Goal: Information Seeking & Learning: Learn about a topic

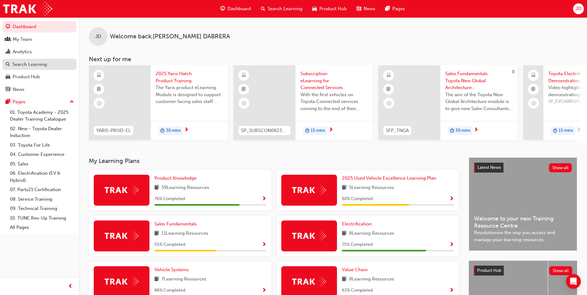
click at [34, 66] on div "Search Learning" at bounding box center [29, 64] width 35 height 7
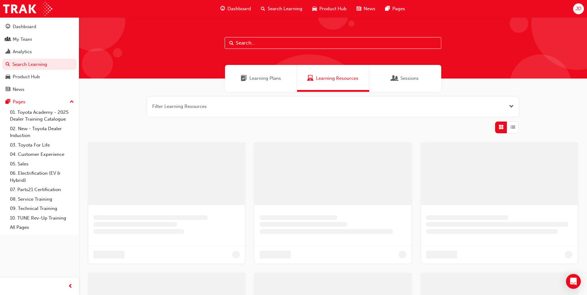
click at [270, 39] on input "text" at bounding box center [333, 43] width 217 height 12
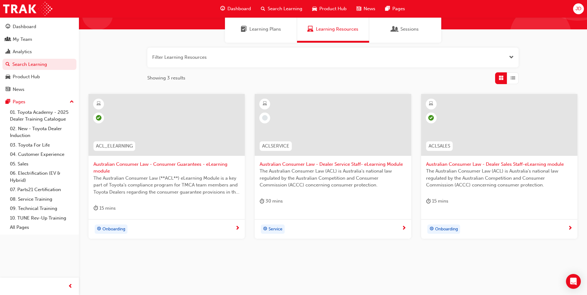
scroll to position [53, 0]
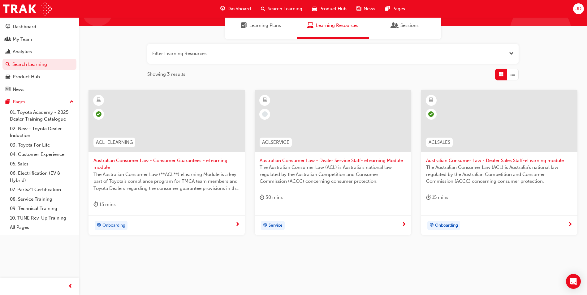
type input "acl"
click at [112, 224] on span "Onboarding" at bounding box center [113, 225] width 23 height 7
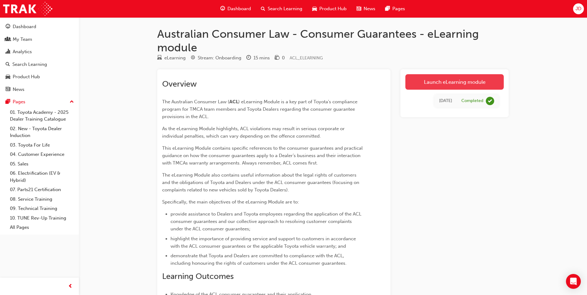
click at [454, 81] on link "Launch eLearning module" at bounding box center [454, 81] width 98 height 15
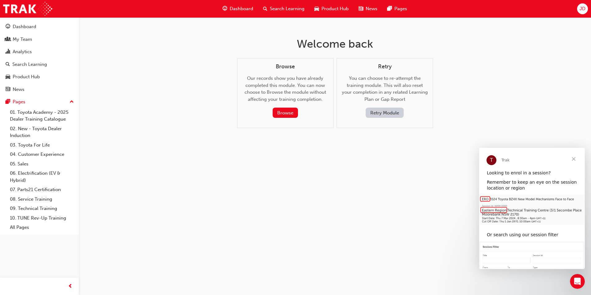
click at [387, 114] on button "Retry Module" at bounding box center [385, 113] width 38 height 10
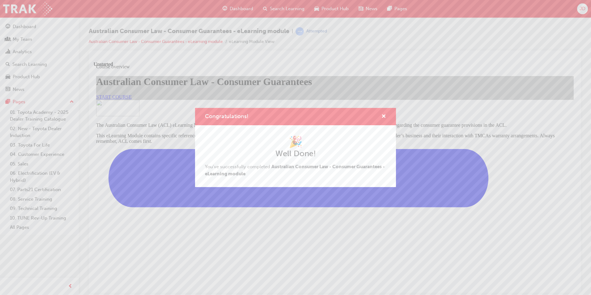
click at [255, 216] on div "Congratulations! 🎉 Well Done! You've successfully completed Australian Consumer…" at bounding box center [295, 147] width 591 height 295
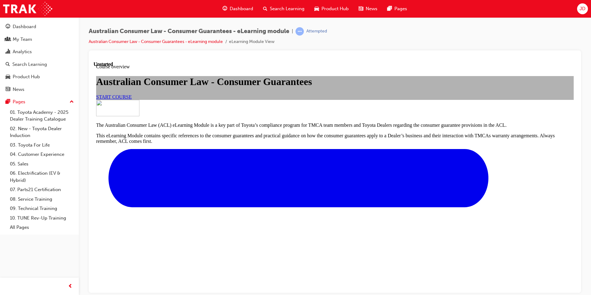
click at [132, 99] on link "START COURSE" at bounding box center [114, 96] width 36 height 5
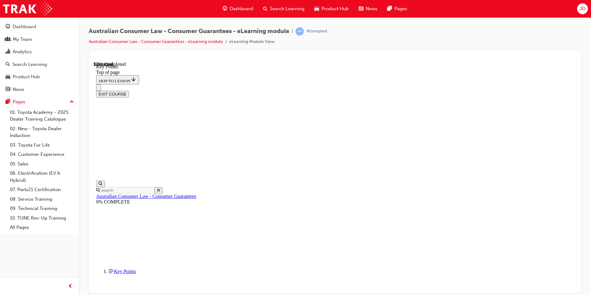
scroll to position [260, 0]
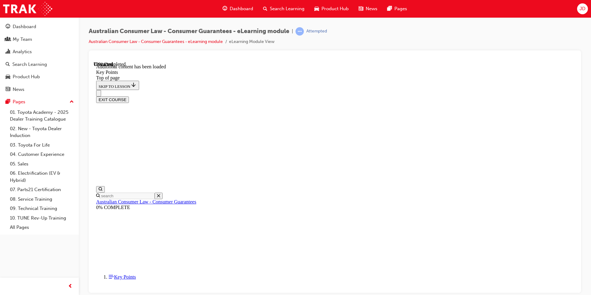
scroll to position [796, 0]
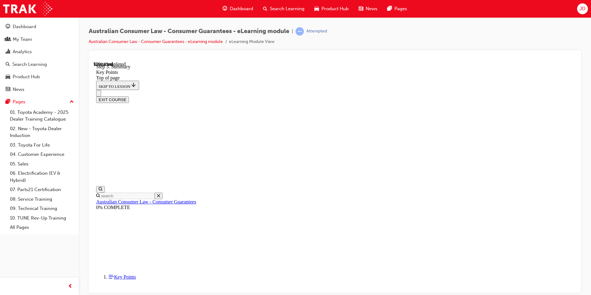
scroll to position [963, 0]
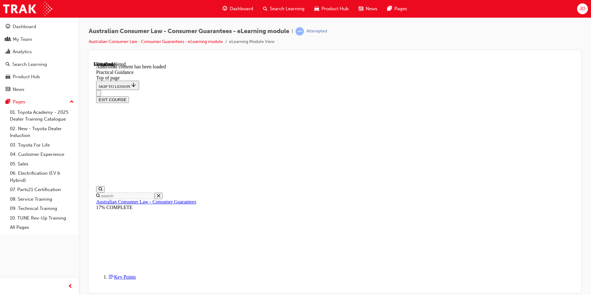
scroll to position [950, 0]
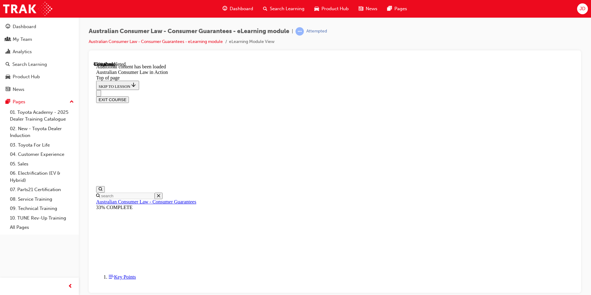
scroll to position [575, 0]
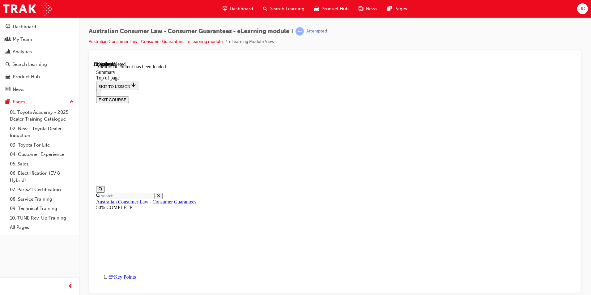
scroll to position [447, 0]
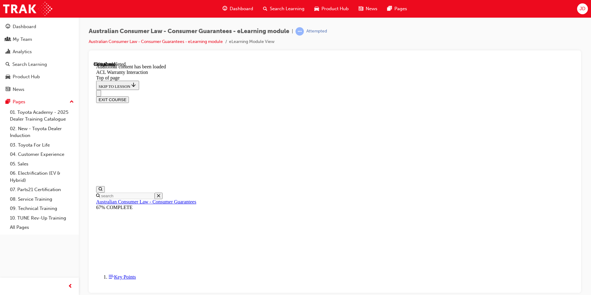
click at [129, 96] on button "EXIT COURSE" at bounding box center [112, 99] width 33 height 6
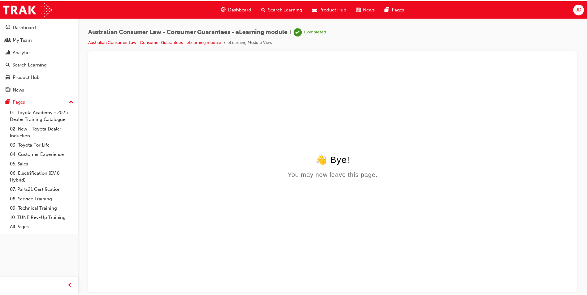
scroll to position [0, 0]
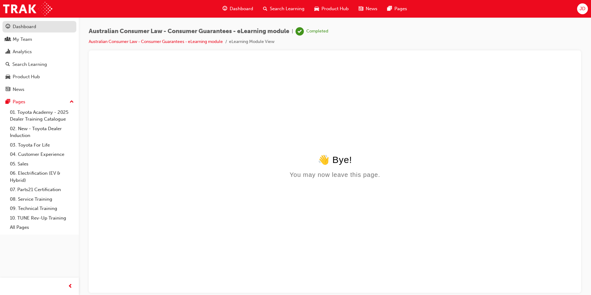
click at [27, 28] on div "Dashboard" at bounding box center [25, 26] width 24 height 7
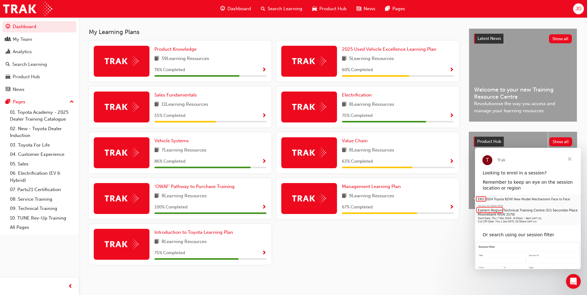
scroll to position [131, 0]
click at [111, 250] on div at bounding box center [122, 244] width 56 height 31
click at [265, 252] on span "Show Progress" at bounding box center [264, 254] width 5 height 6
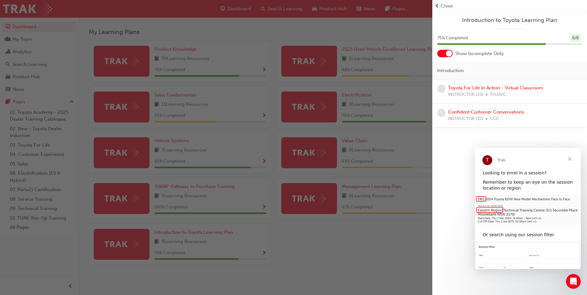
click at [211, 196] on div "button" at bounding box center [216, 147] width 432 height 295
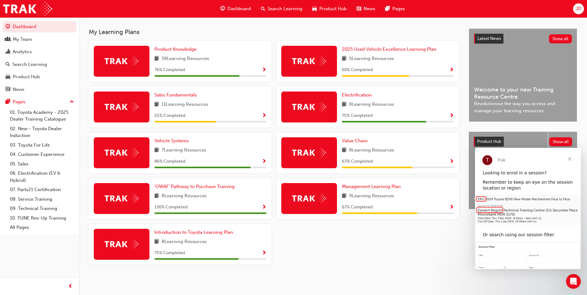
click at [264, 208] on span "Show Progress" at bounding box center [264, 208] width 5 height 6
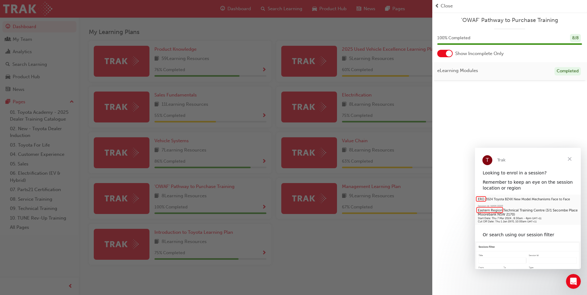
click at [217, 149] on div "button" at bounding box center [216, 147] width 432 height 295
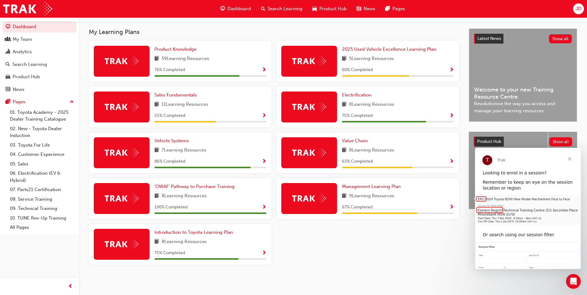
click at [264, 161] on span "Show Progress" at bounding box center [264, 162] width 5 height 6
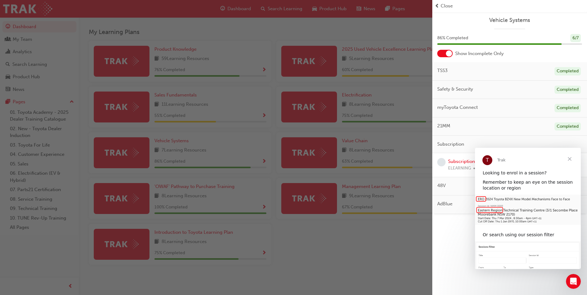
click at [570, 159] on span "Close" at bounding box center [569, 159] width 22 height 22
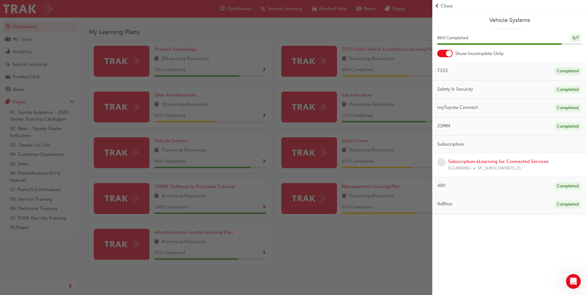
click at [205, 108] on div "button" at bounding box center [216, 147] width 432 height 295
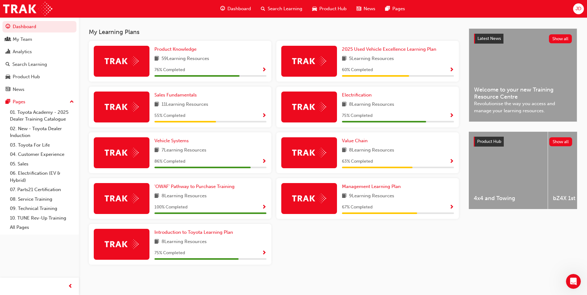
click at [265, 116] on span "Show Progress" at bounding box center [264, 116] width 5 height 6
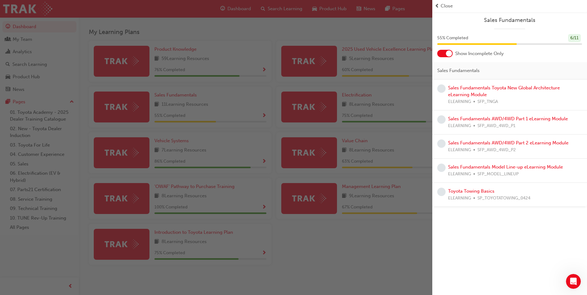
click at [193, 105] on div "button" at bounding box center [216, 147] width 432 height 295
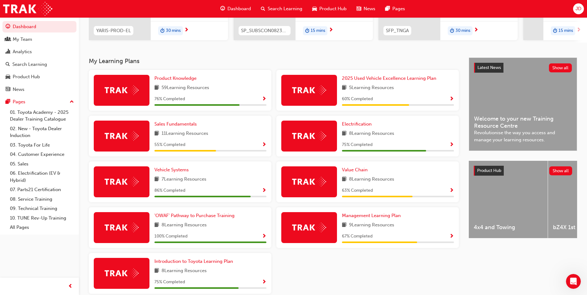
scroll to position [70, 0]
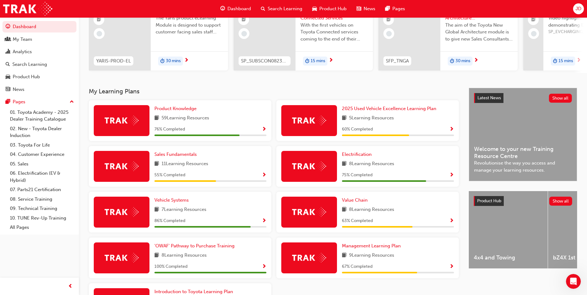
click at [213, 127] on div "Product Knowledge 59 Learning Resources 76 % Completed" at bounding box center [210, 120] width 112 height 31
click at [264, 131] on span "Show Progress" at bounding box center [264, 130] width 5 height 6
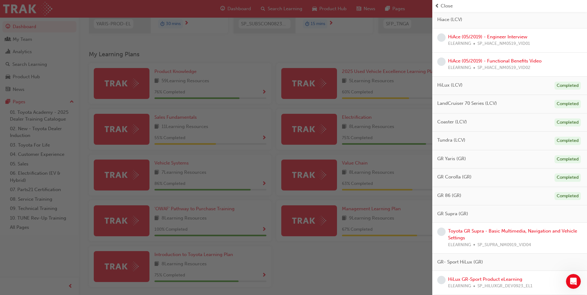
scroll to position [131, 0]
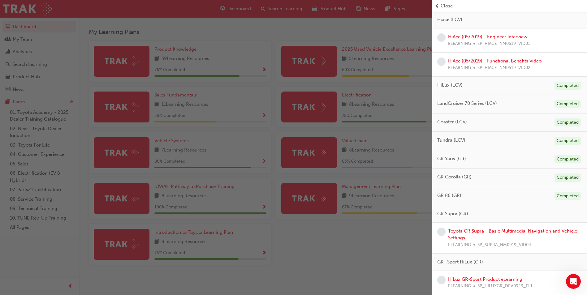
click at [349, 251] on div "button" at bounding box center [216, 147] width 432 height 295
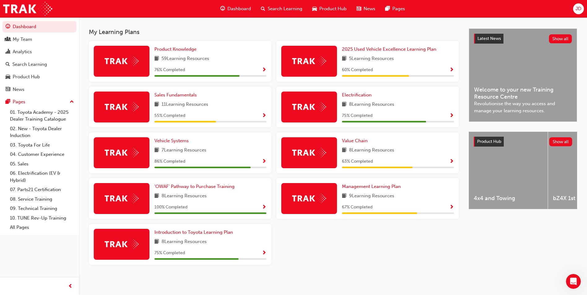
click at [452, 207] on span "Show Progress" at bounding box center [451, 208] width 5 height 6
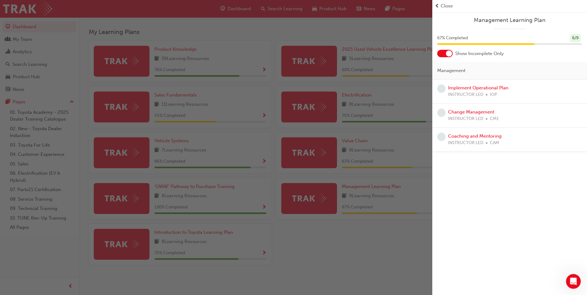
click at [389, 147] on div "button" at bounding box center [216, 147] width 432 height 295
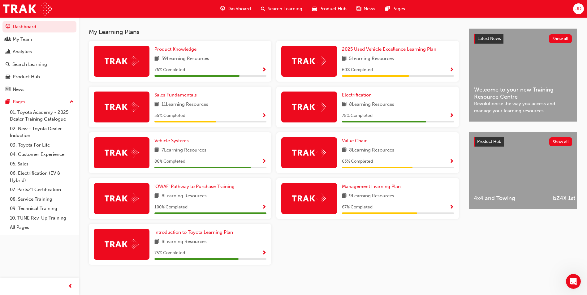
click at [453, 160] on span "Show Progress" at bounding box center [451, 162] width 5 height 6
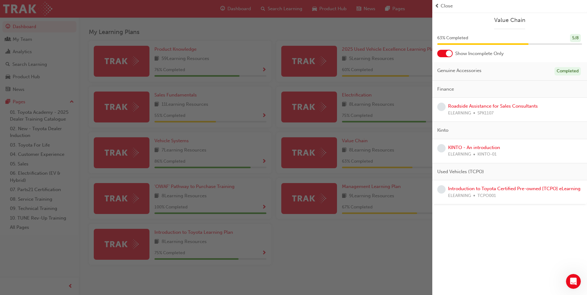
click at [411, 243] on div "button" at bounding box center [216, 147] width 432 height 295
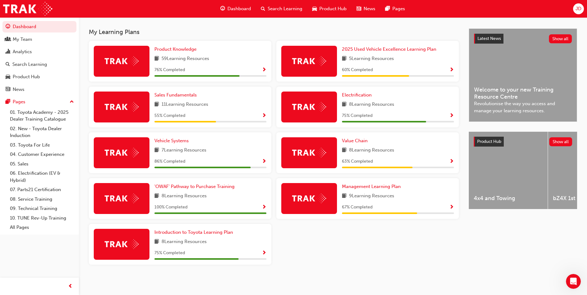
click at [415, 65] on div "2025 Used Vehicle Excellence Learning Plan 5 Learning Resources 60 % Completed" at bounding box center [398, 61] width 112 height 31
click at [451, 69] on span "Show Progress" at bounding box center [451, 70] width 5 height 6
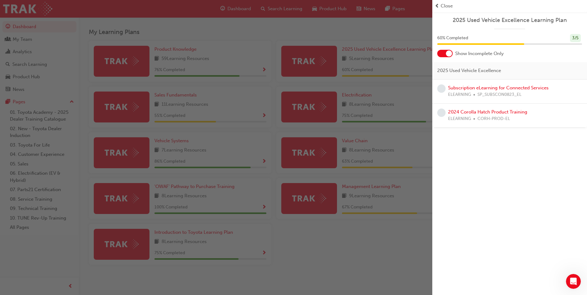
click at [313, 244] on div "button" at bounding box center [216, 147] width 432 height 295
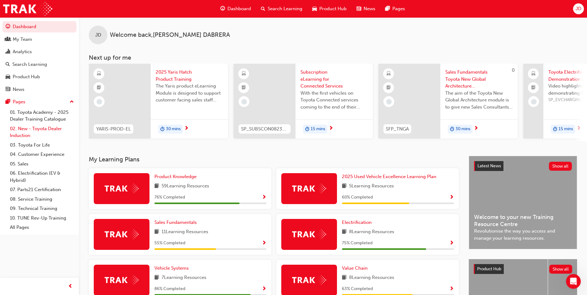
scroll to position [0, 0]
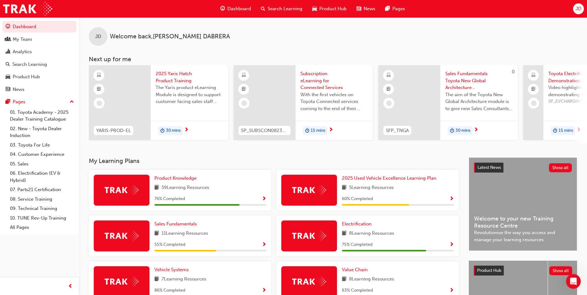
click at [280, 6] on span "Search Learning" at bounding box center [285, 8] width 35 height 7
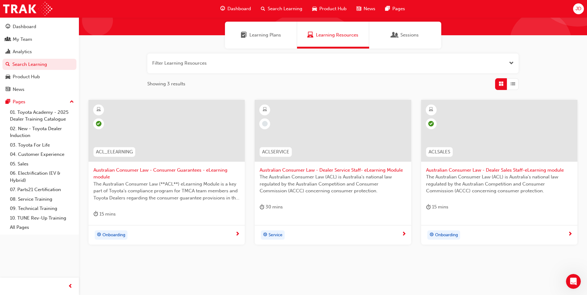
scroll to position [53, 0]
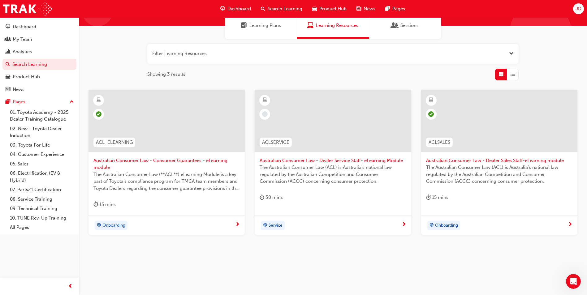
click at [450, 225] on span "Onboarding" at bounding box center [446, 225] width 23 height 7
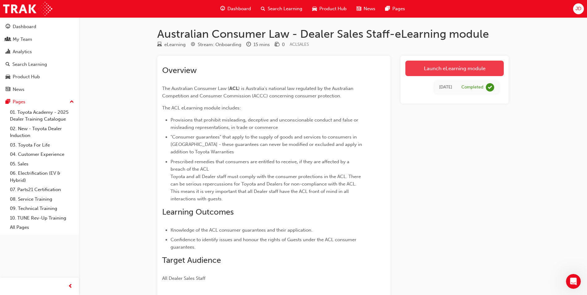
click at [458, 68] on link "Launch eLearning module" at bounding box center [454, 68] width 98 height 15
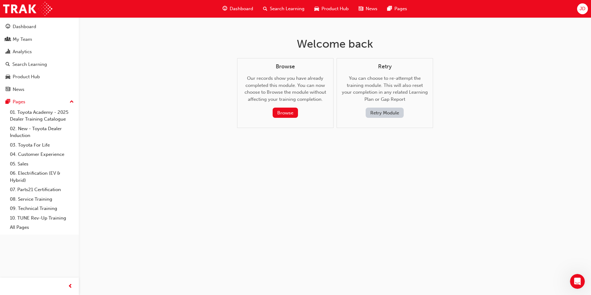
click at [382, 114] on button "Retry Module" at bounding box center [385, 113] width 38 height 10
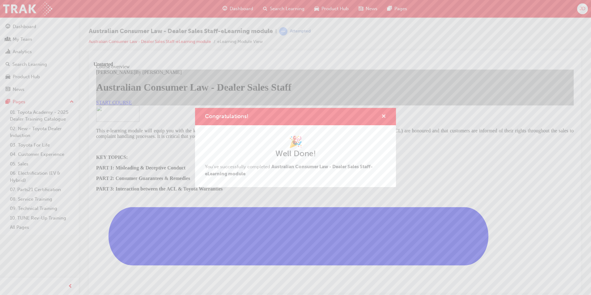
drag, startPoint x: 384, startPoint y: 114, endPoint x: 273, endPoint y: 69, distance: 120.5
click at [384, 114] on span "cross-icon" at bounding box center [384, 117] width 5 height 6
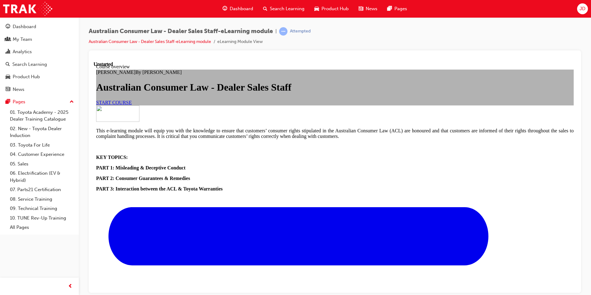
click at [132, 105] on span "START COURSE" at bounding box center [114, 102] width 36 height 5
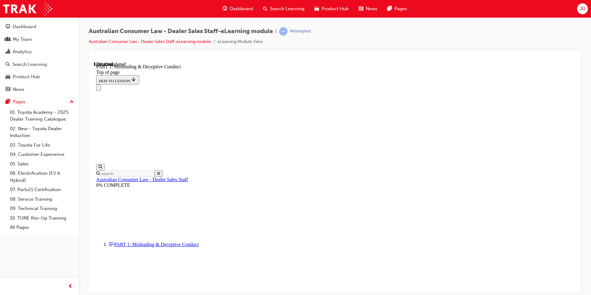
scroll to position [387, 0]
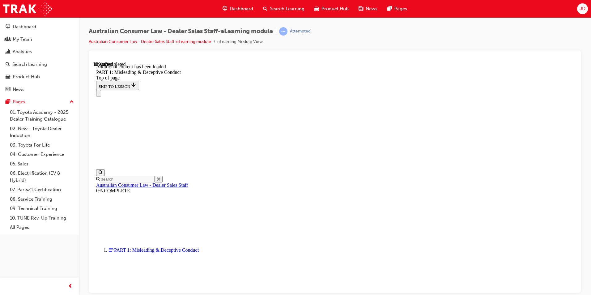
scroll to position [730, 0]
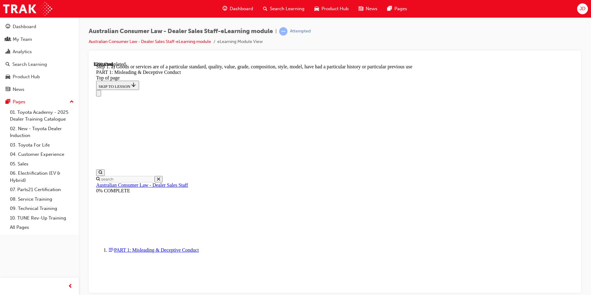
scroll to position [724, 0]
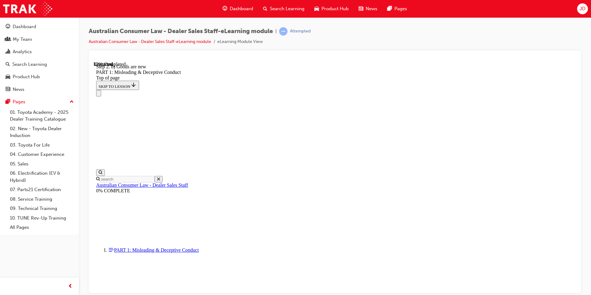
scroll to position [712, 0]
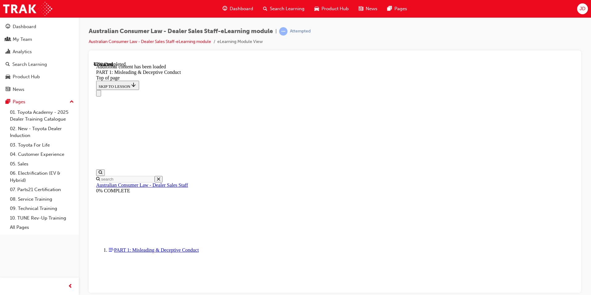
scroll to position [940, 0]
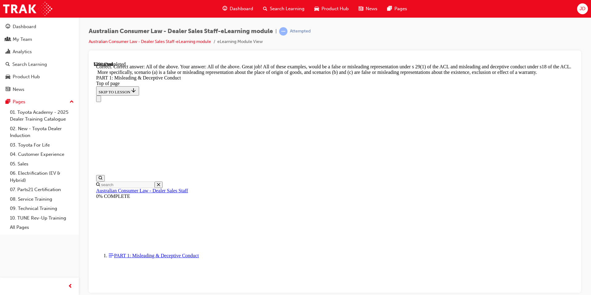
scroll to position [1054, 0]
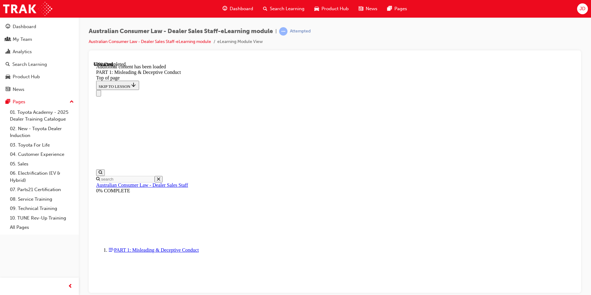
scroll to position [1221, 0]
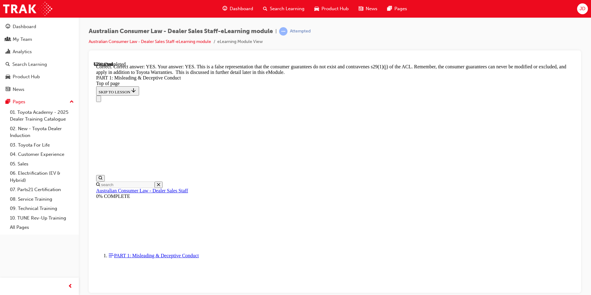
scroll to position [1344, 0]
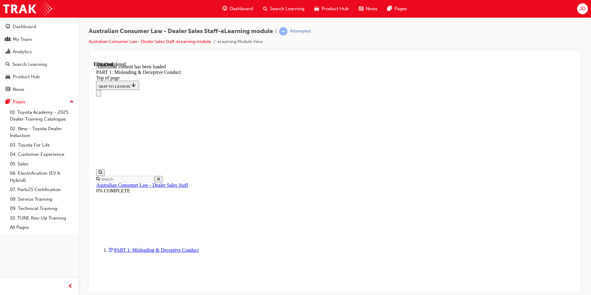
scroll to position [1512, 0]
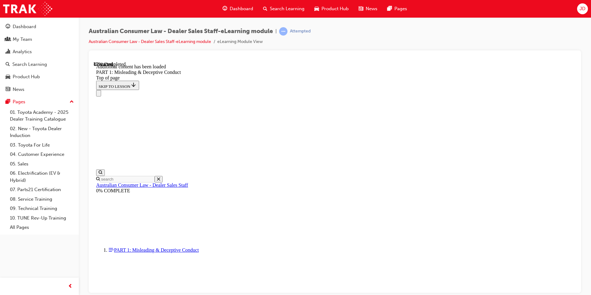
scroll to position [1679, 0]
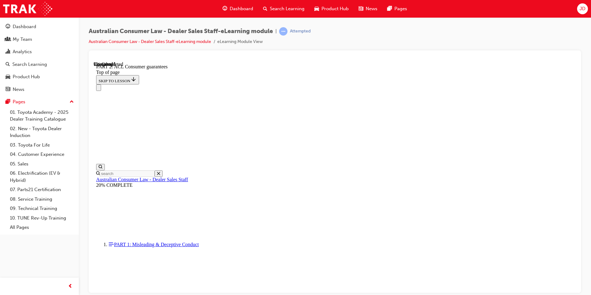
scroll to position [1008, 0]
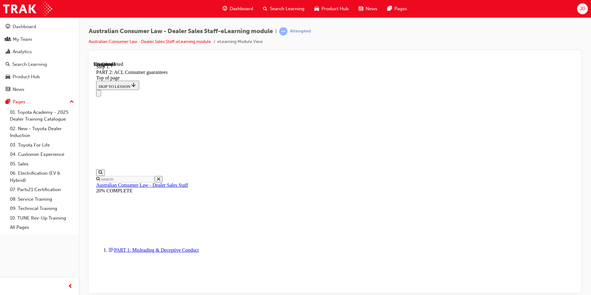
scroll to position [1003, 0]
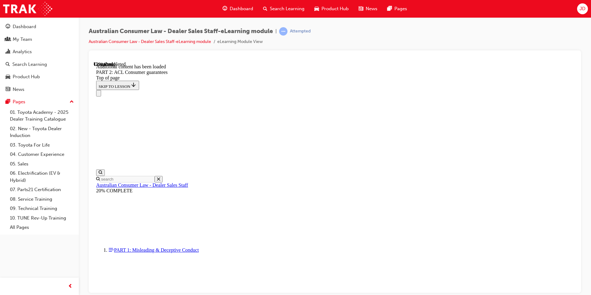
scroll to position [1170, 0]
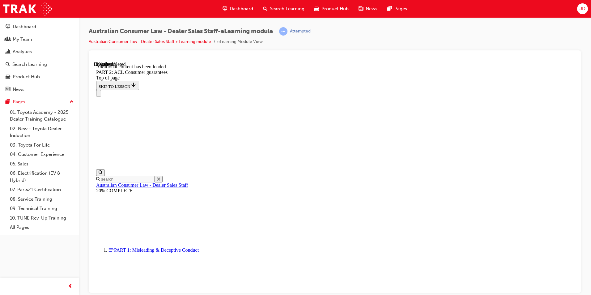
scroll to position [1536, 0]
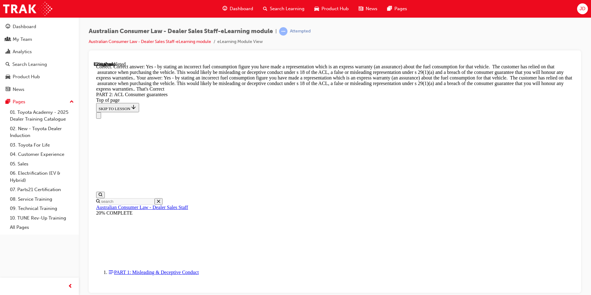
scroll to position [2813, 0]
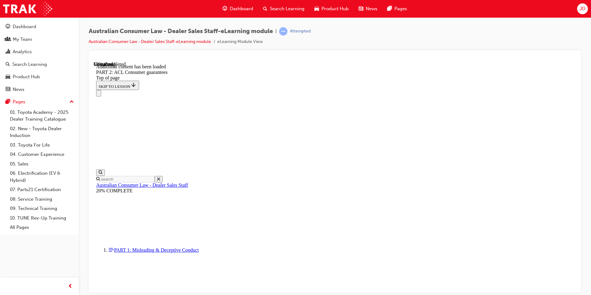
scroll to position [3858, 0]
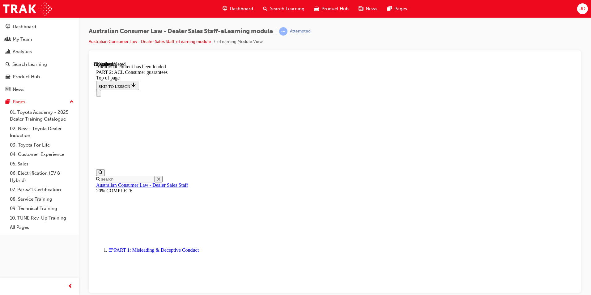
scroll to position [5240, 0]
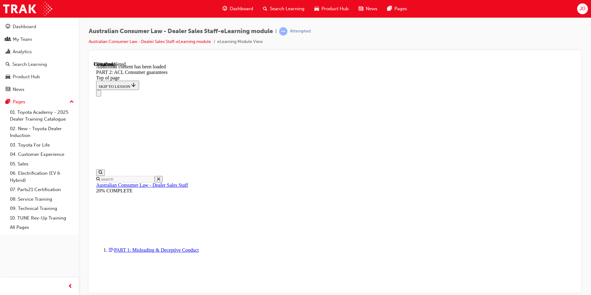
scroll to position [5224, 0]
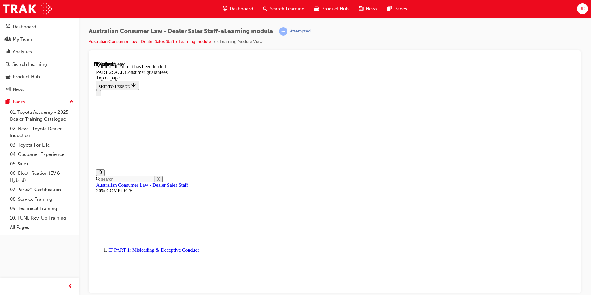
scroll to position [5239, 0]
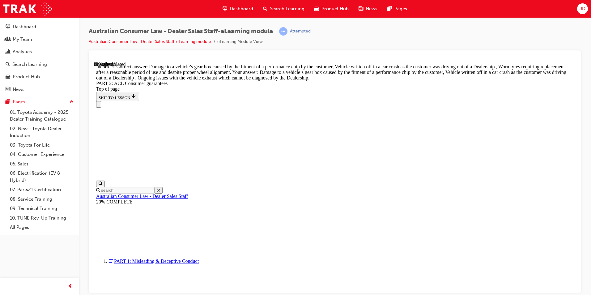
scroll to position [6183, 0]
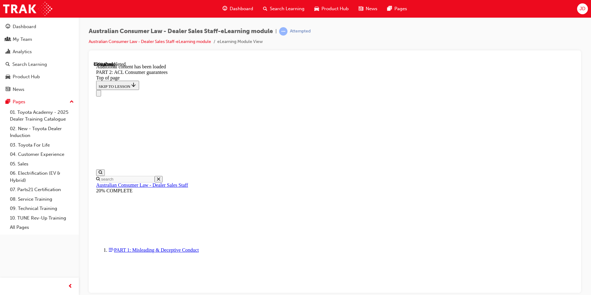
scroll to position [6155, 0]
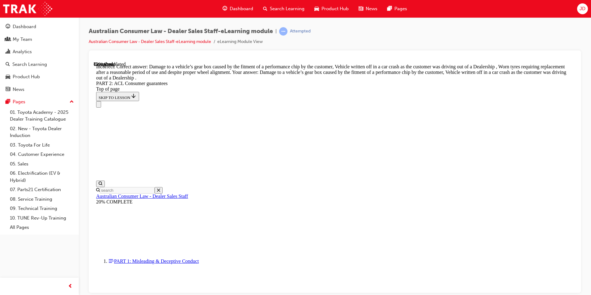
scroll to position [6129, 0]
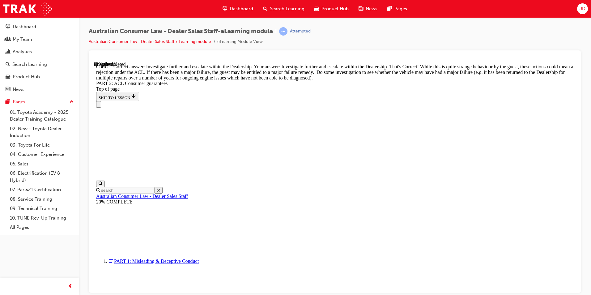
scroll to position [6866, 0]
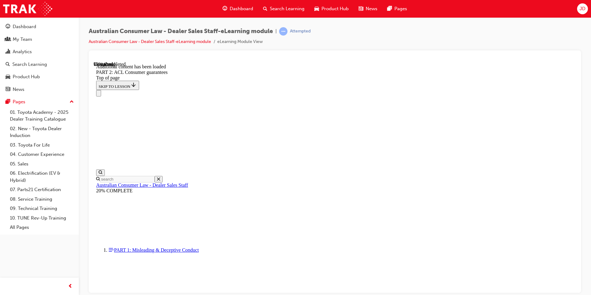
scroll to position [7365, 0]
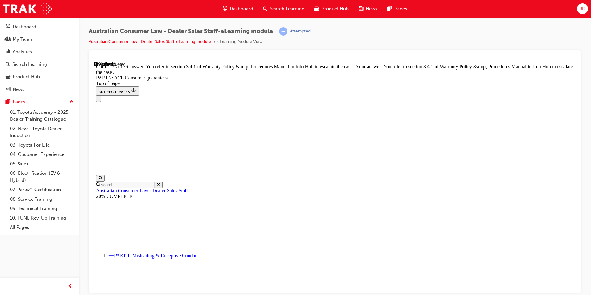
scroll to position [7761, 0]
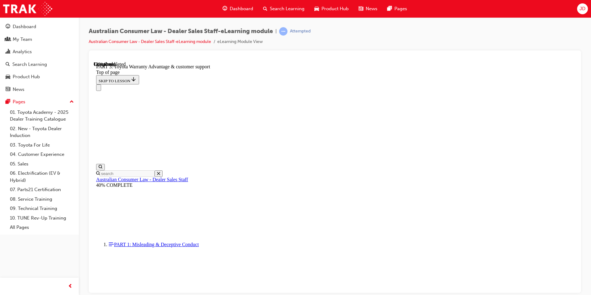
scroll to position [390, 0]
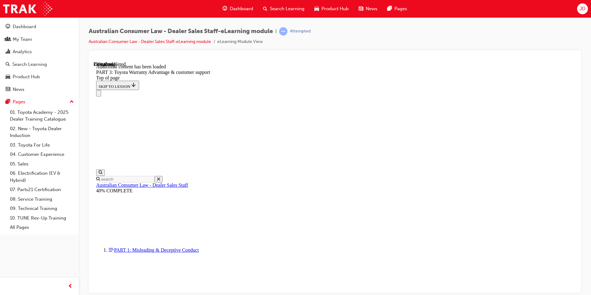
scroll to position [722, 0]
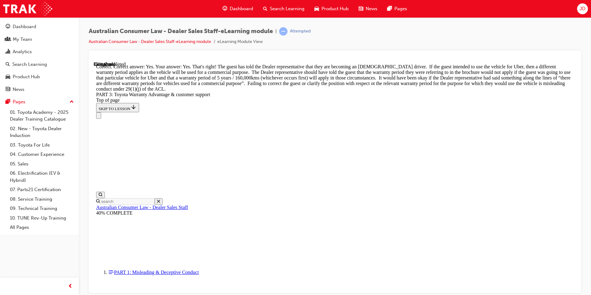
scroll to position [923, 0]
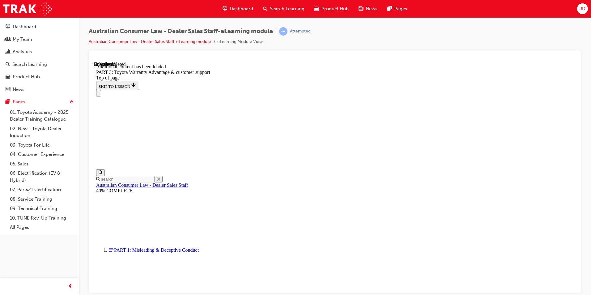
scroll to position [1646, 0]
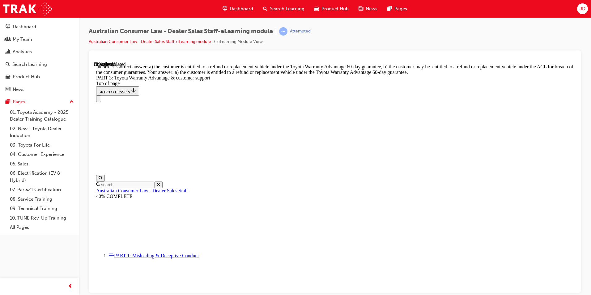
scroll to position [1708, 0]
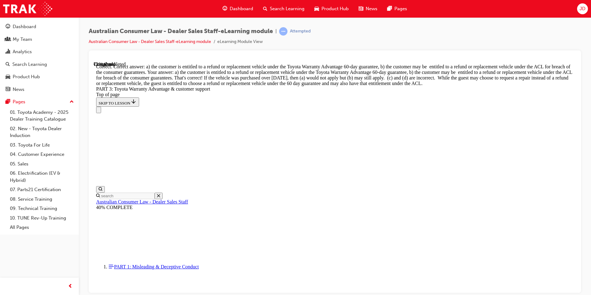
scroll to position [1804, 0]
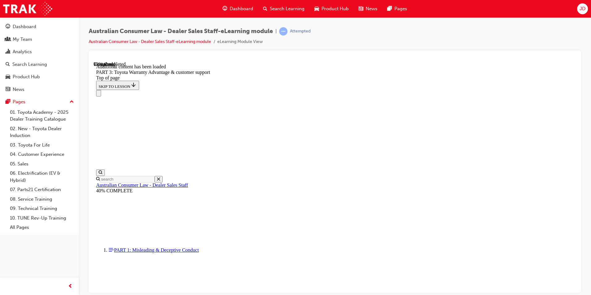
scroll to position [1955, 0]
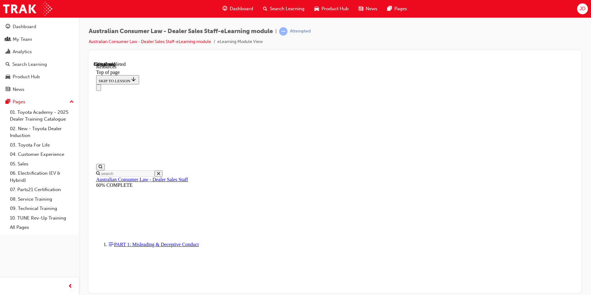
scroll to position [303, 0]
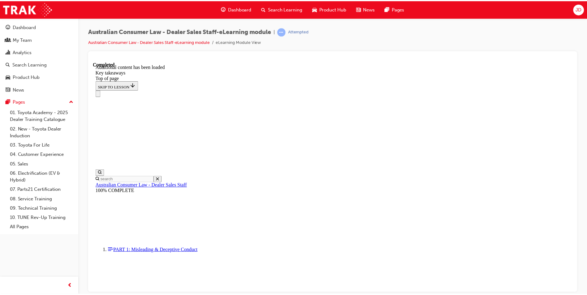
scroll to position [130, 0]
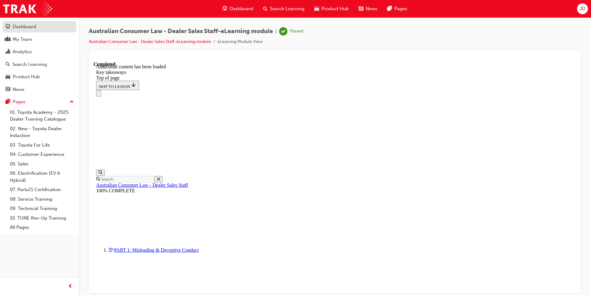
click at [32, 26] on div "Dashboard" at bounding box center [25, 26] width 24 height 7
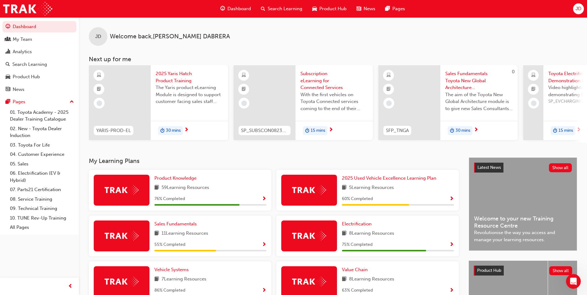
click at [288, 7] on span "Search Learning" at bounding box center [285, 8] width 35 height 7
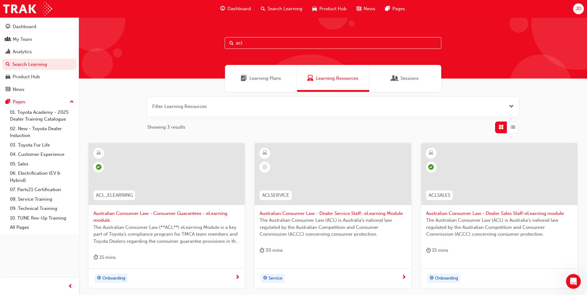
click at [273, 78] on span "Learning Plans" at bounding box center [265, 78] width 32 height 7
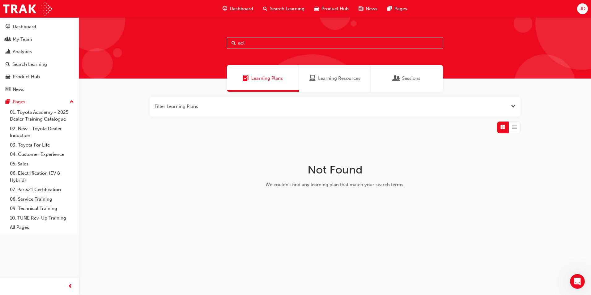
click at [425, 76] on div "Sessions" at bounding box center [407, 78] width 72 height 27
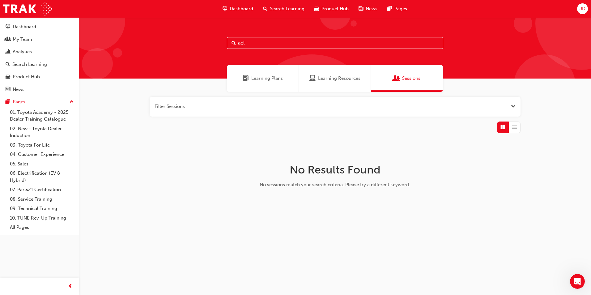
click at [337, 75] on span "Learning Resources" at bounding box center [339, 78] width 42 height 7
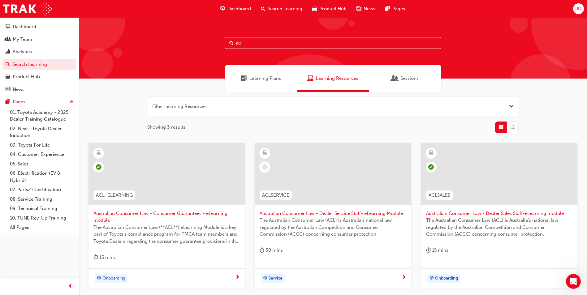
type input "a"
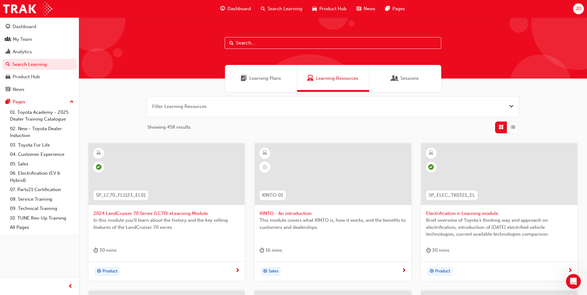
click at [415, 81] on span "Sessions" at bounding box center [409, 78] width 18 height 7
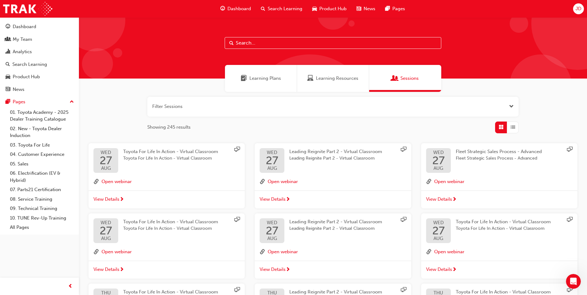
click at [322, 83] on div "Learning Resources" at bounding box center [333, 78] width 72 height 27
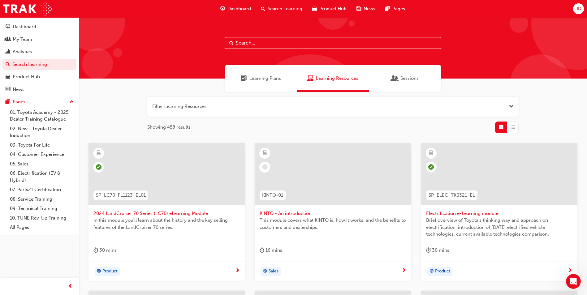
click at [257, 109] on button "button" at bounding box center [332, 107] width 371 height 20
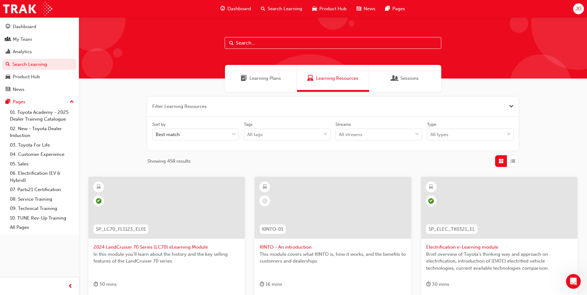
click at [276, 80] on span "Learning Plans" at bounding box center [265, 78] width 32 height 7
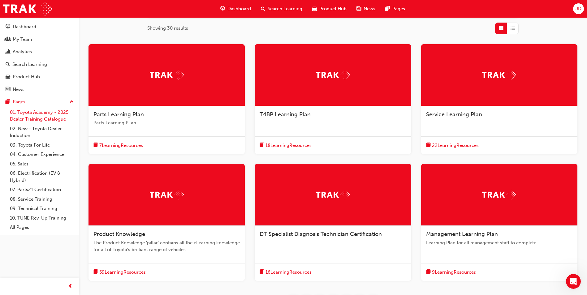
scroll to position [99, 0]
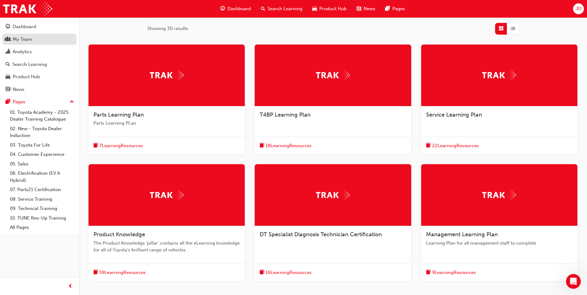
click at [31, 40] on div "My Team" at bounding box center [22, 39] width 19 height 7
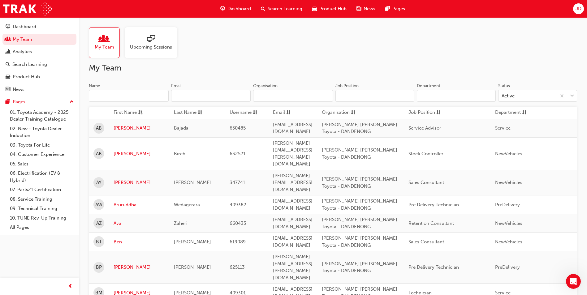
click at [149, 44] on span "Upcoming Sessions" at bounding box center [151, 47] width 42 height 7
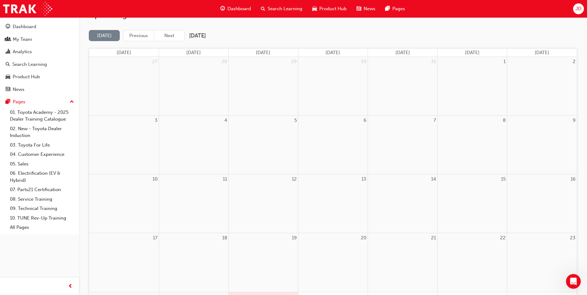
scroll to position [43, 0]
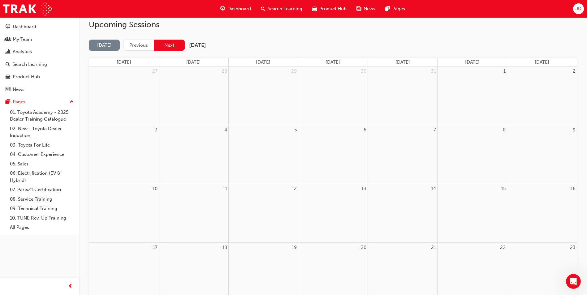
click at [170, 45] on button "Next" at bounding box center [169, 45] width 31 height 11
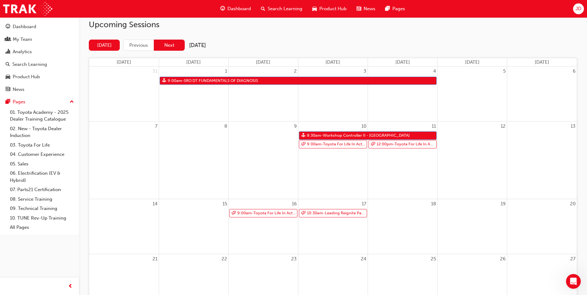
click at [173, 44] on button "Next" at bounding box center [169, 45] width 31 height 11
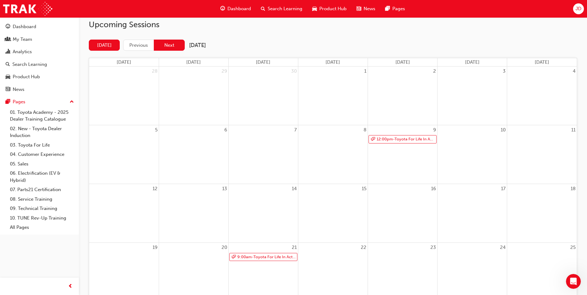
click at [170, 47] on button "Next" at bounding box center [169, 45] width 31 height 11
click at [172, 46] on button "Next" at bounding box center [169, 45] width 31 height 11
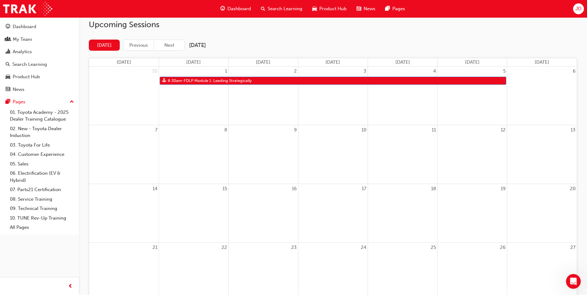
click at [172, 46] on button "Next" at bounding box center [169, 45] width 31 height 11
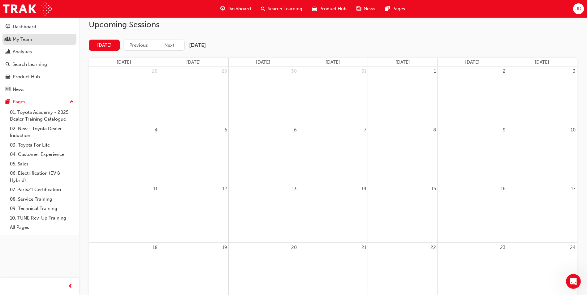
click at [38, 41] on div "My Team" at bounding box center [40, 40] width 68 height 8
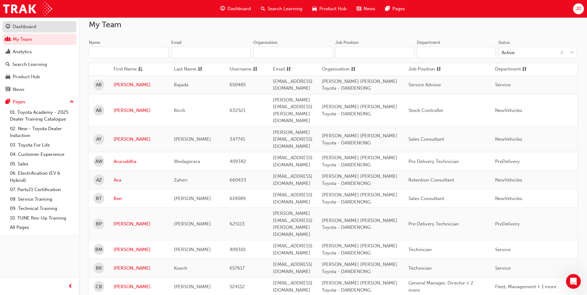
click at [41, 31] on link "Dashboard" at bounding box center [39, 26] width 74 height 11
